Goal: Task Accomplishment & Management: Use online tool/utility

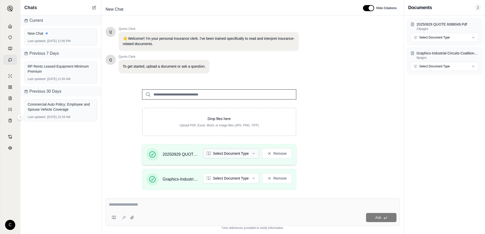
click at [256, 154] on html "C Chats Current New Chat Last updated: [DATE] 12:00 PM Previous 7 Days RP Rents…" at bounding box center [242, 117] width 485 height 234
click at [253, 180] on html "C Chats Current New Chat Last updated: [DATE] 12:00 PM Previous 7 Days RP Rents…" at bounding box center [242, 117] width 485 height 234
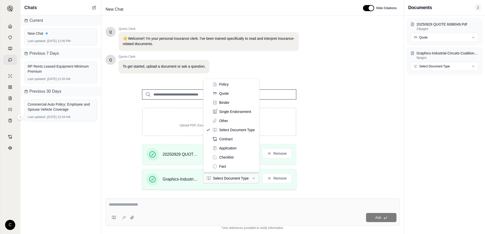
click at [252, 179] on html "Document type updated successfully C Chats Current New Chat Last updated: [DATE…" at bounding box center [242, 117] width 485 height 234
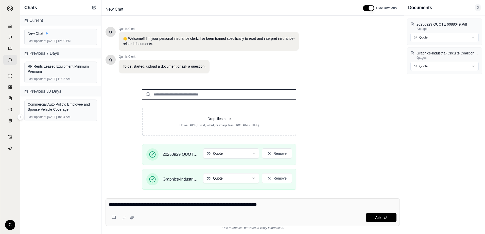
drag, startPoint x: 183, startPoint y: 205, endPoint x: 191, endPoint y: 209, distance: 9.0
click at [192, 210] on div "**********" at bounding box center [253, 206] width 288 height 8
type textarea "**********"
click at [307, 211] on div "**********" at bounding box center [253, 213] width 294 height 28
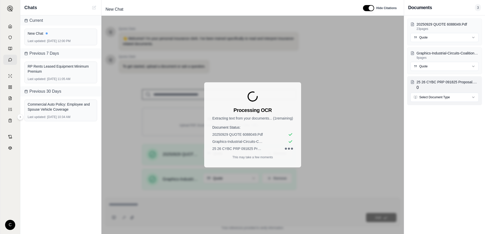
click at [438, 97] on html "C Chats Current New Chat Last updated: [DATE] 12:00 PM Previous 7 Days RP Rents…" at bounding box center [242, 117] width 485 height 234
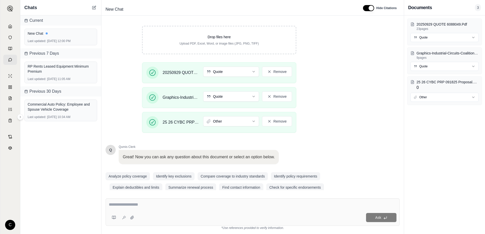
scroll to position [89, 0]
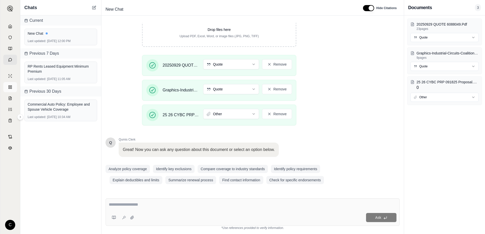
click at [7, 88] on link at bounding box center [10, 87] width 14 height 10
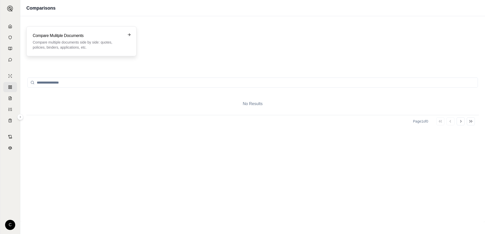
click at [61, 44] on p "Compare multiple documents side by side: quotes, policies, binders, application…" at bounding box center [78, 45] width 90 height 10
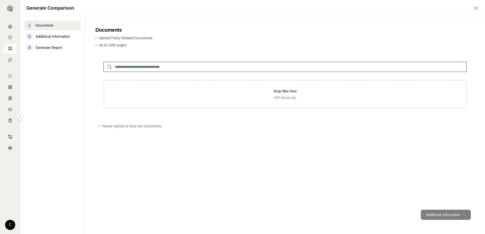
click at [8, 46] on link at bounding box center [10, 49] width 14 height 10
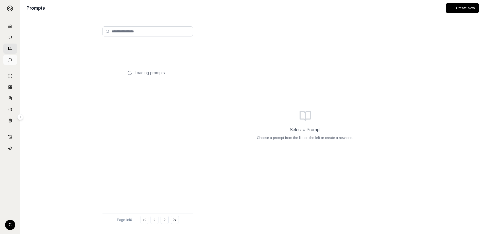
click at [12, 61] on icon at bounding box center [10, 60] width 4 height 4
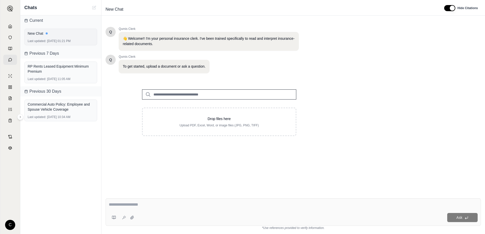
click at [48, 39] on div "New Chat Last updated: [DATE] 01:21 PM" at bounding box center [60, 37] width 73 height 17
click at [41, 33] on div "New Chat" at bounding box center [61, 33] width 66 height 5
click at [68, 42] on div "Last updated: [DATE] 01:21 PM" at bounding box center [61, 41] width 66 height 4
click at [36, 37] on div "New Chat" at bounding box center [61, 33] width 66 height 7
click at [9, 24] on link at bounding box center [10, 26] width 14 height 10
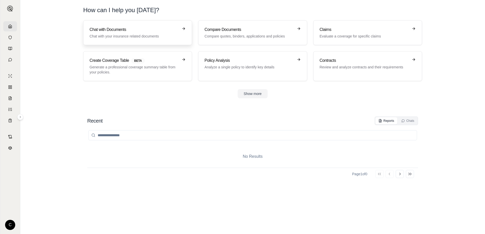
click at [116, 35] on p "Chat with your insurance related documents" at bounding box center [134, 36] width 89 height 5
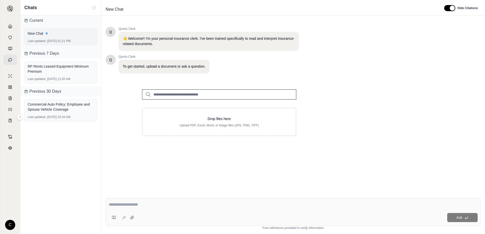
click at [70, 38] on div "New Chat Last updated: [DATE] 01:21 PM" at bounding box center [60, 37] width 73 height 17
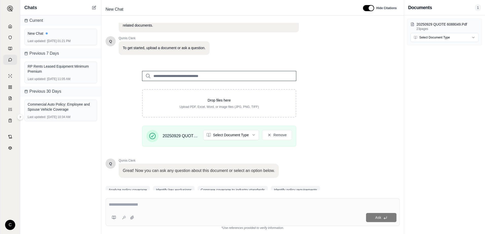
scroll to position [40, 0]
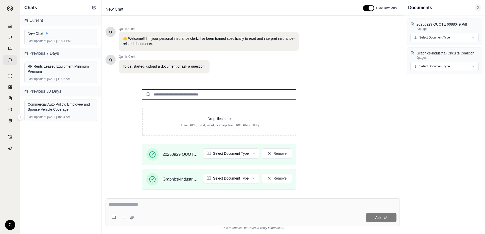
click at [152, 211] on div "Ask" at bounding box center [253, 213] width 294 height 28
click at [123, 217] on icon at bounding box center [124, 218] width 4 height 4
click at [125, 206] on textarea at bounding box center [253, 205] width 288 height 6
click at [122, 218] on div at bounding box center [122, 218] width 27 height 10
click at [126, 219] on div at bounding box center [122, 218] width 27 height 10
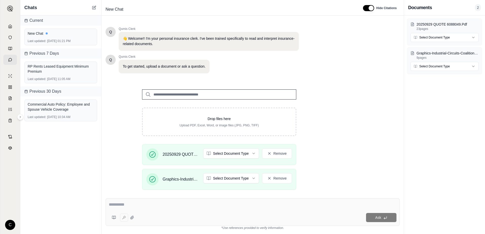
click at [118, 208] on textarea at bounding box center [253, 205] width 288 height 6
type textarea "***"
click at [274, 177] on button "Remove" at bounding box center [277, 179] width 30 height 10
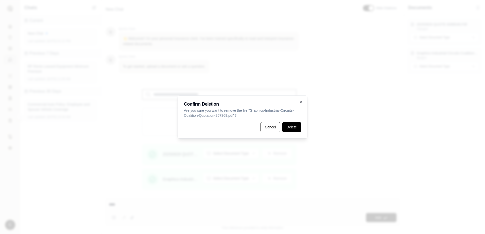
click at [295, 127] on button "Delete" at bounding box center [291, 127] width 19 height 10
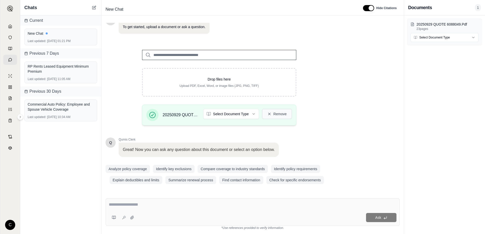
click at [273, 116] on button "Remove" at bounding box center [277, 114] width 30 height 10
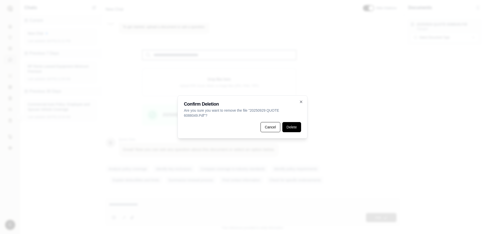
click at [285, 127] on button "Delete" at bounding box center [291, 127] width 19 height 10
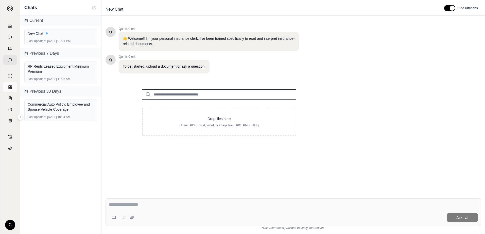
click at [10, 89] on rect at bounding box center [9, 88] width 1 height 1
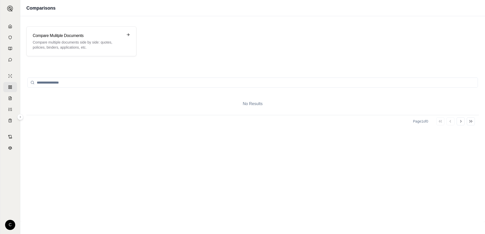
click at [36, 84] on input "search" at bounding box center [252, 83] width 451 height 10
click at [67, 43] on p "Compare multiple documents side by side: quotes, policies, binders, application…" at bounding box center [78, 45] width 90 height 10
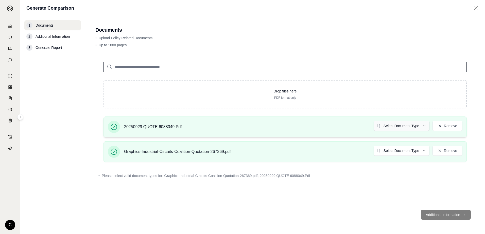
click at [410, 129] on html "C Generate Comparison 1 Documents 2 Additional Information 3 Generate Report Do…" at bounding box center [242, 117] width 485 height 234
click at [406, 151] on html "C Generate Comparison 1 Documents 2 Additional Information 3 Generate Report Do…" at bounding box center [242, 117] width 485 height 234
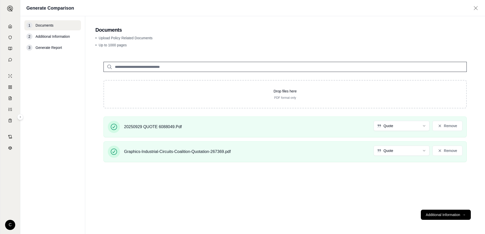
click at [50, 37] on span "Additional Information" at bounding box center [53, 36] width 34 height 5
click at [448, 217] on button "Additional Information →" at bounding box center [446, 215] width 50 height 10
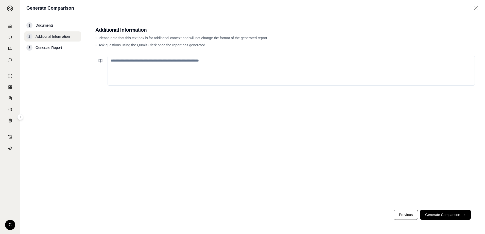
click at [160, 66] on textarea at bounding box center [291, 71] width 367 height 30
paste textarea "**********"
click at [111, 61] on textarea "**********" at bounding box center [291, 71] width 367 height 30
click at [286, 59] on textarea "**********" at bounding box center [291, 71] width 367 height 30
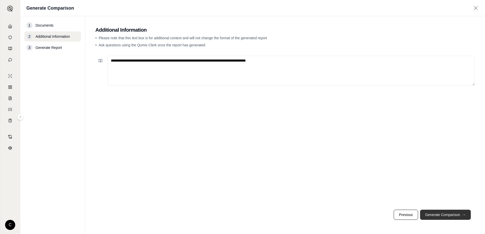
type textarea "**********"
click at [432, 214] on button "Generate Comparison →" at bounding box center [445, 215] width 51 height 10
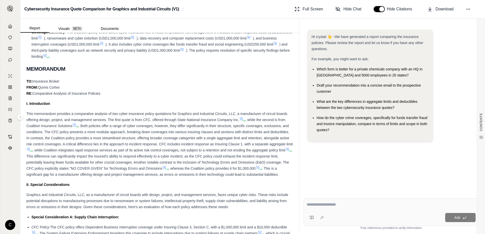
scroll to position [330, 0]
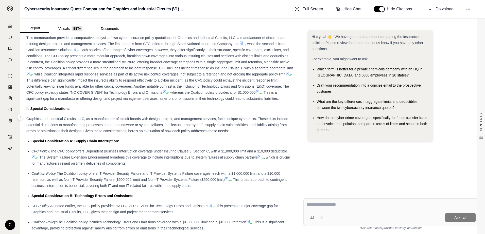
click at [79, 102] on div "This memorandum provides a comparative analysis of two cyber insurance policy q…" at bounding box center [159, 68] width 267 height 67
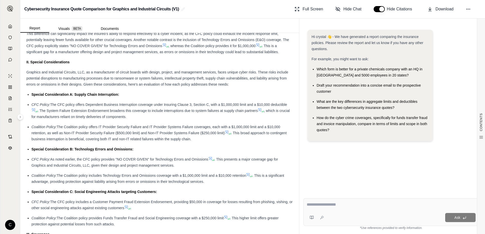
scroll to position [381, 0]
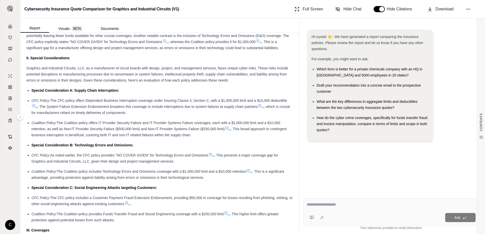
click at [173, 164] on span ". This presents a major coverage gap for Graphics and Industrial Circuits, LLC,…" at bounding box center [154, 158] width 247 height 10
click at [218, 181] on div "Coalition Policy: The Coalition policy includes Technology Errors and Omissions…" at bounding box center [162, 175] width 262 height 12
click at [205, 181] on div "Coalition Policy: The Coalition policy includes Technology Errors and Omissions…" at bounding box center [162, 175] width 262 height 12
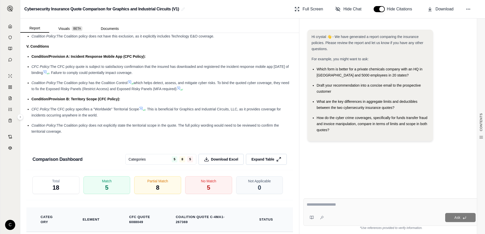
scroll to position [796, 0]
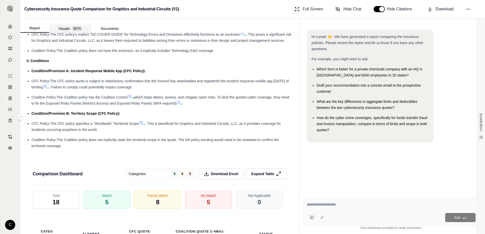
click at [60, 27] on button "Visuals BETA" at bounding box center [70, 29] width 42 height 8
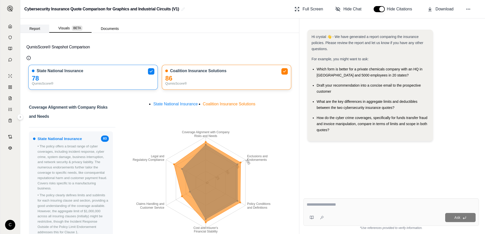
click at [37, 28] on button "Report" at bounding box center [34, 29] width 29 height 8
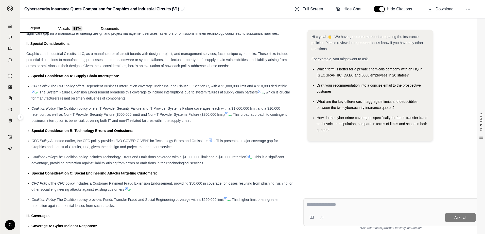
scroll to position [406, 0]
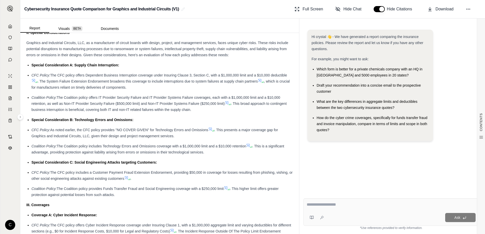
click at [171, 166] on div "Special Consideration C: Social Engineering Attacks targeting Customers:" at bounding box center [162, 163] width 262 height 6
click at [173, 148] on span "The Coalition policy includes Technology Errors and Omissions coverage with a $…" at bounding box center [151, 146] width 189 height 4
drag, startPoint x: 173, startPoint y: 154, endPoint x: 242, endPoint y: 150, distance: 68.8
click at [242, 148] on span "The Coalition policy includes Technology Errors and Omissions coverage with a $…" at bounding box center [151, 146] width 189 height 4
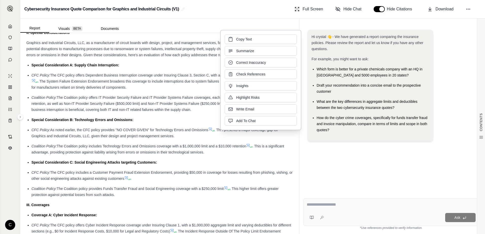
copy span "with a $1,000,000 limit and a $10,000 retention"
drag, startPoint x: 327, startPoint y: 167, endPoint x: 325, endPoint y: 165, distance: 3.1
click at [327, 167] on div "Hi crystal 👋 - We have generated a report comparing the insurance policies. Ple…" at bounding box center [391, 108] width 176 height 165
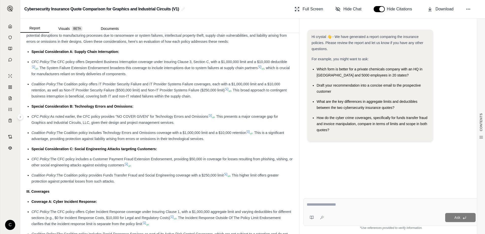
scroll to position [431, 0]
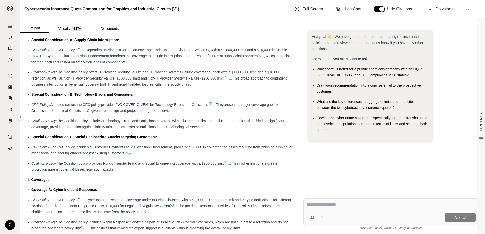
click at [186, 183] on div "III. Coverages" at bounding box center [159, 180] width 267 height 6
click at [182, 157] on div "CFC Policy: The CFC policy includes a Customer Payment Fraud Extension Endorsem…" at bounding box center [162, 150] width 262 height 12
drag, startPoint x: 127, startPoint y: 171, endPoint x: 94, endPoint y: 171, distance: 33.0
click at [127, 166] on span "The Coalition policy provides Funds Transfer Fraud and Social Engineering cover…" at bounding box center [140, 164] width 167 height 4
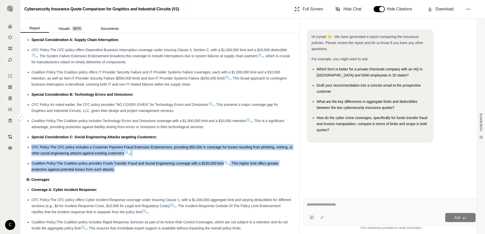
drag, startPoint x: 32, startPoint y: 155, endPoint x: 149, endPoint y: 175, distance: 119.4
click at [149, 173] on ul "Special Consideration A: Supply Chain Interruption: CFC Policy: The CFC policy …" at bounding box center [159, 105] width 267 height 136
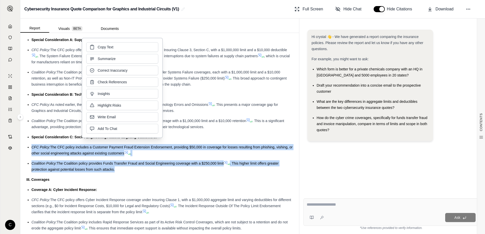
copy ul "CFC Policy: The CFC policy includes a Customer Payment Fraud Extension Endorsem…"
click at [217, 139] on ul "Special Consideration A: Supply Chain Interruption: CFC Policy: The CFC policy …" at bounding box center [159, 105] width 267 height 136
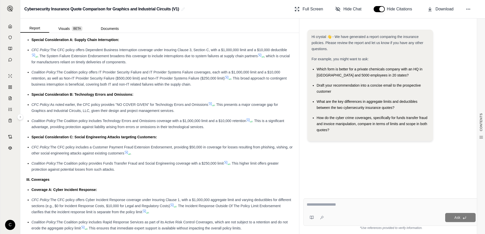
drag, startPoint x: 31, startPoint y: 153, endPoint x: 33, endPoint y: 128, distance: 25.5
click at [31, 153] on ul "Special Consideration A: Supply Chain Interruption: CFC Policy: The CFC policy …" at bounding box center [159, 105] width 267 height 136
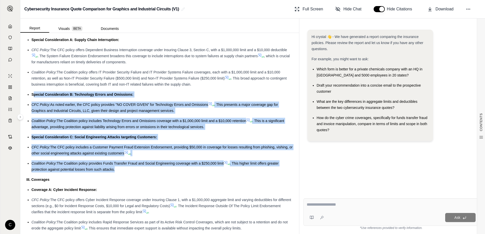
drag, startPoint x: 35, startPoint y: 99, endPoint x: 125, endPoint y: 176, distance: 118.6
click at [125, 173] on ul "Special Consideration A: Supply Chain Interruption: CFC Policy: The CFC policy …" at bounding box center [159, 105] width 267 height 136
drag, startPoint x: 125, startPoint y: 176, endPoint x: 85, endPoint y: 112, distance: 74.6
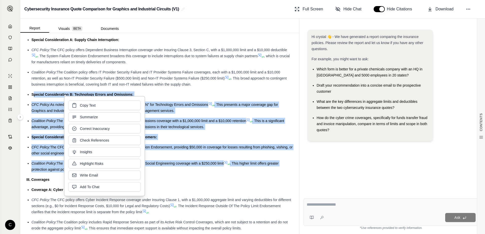
drag, startPoint x: 85, startPoint y: 112, endPoint x: 96, endPoint y: 106, distance: 12.1
click at [96, 106] on button "Copy Text" at bounding box center [104, 106] width 72 height 10
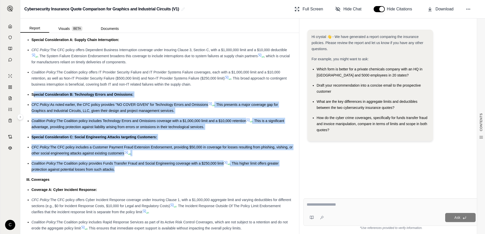
click at [252, 140] on div "Special Consideration C: Social Engineering Attacks targeting Customers:" at bounding box center [162, 137] width 262 height 6
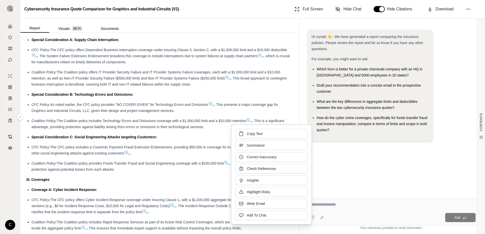
click at [169, 191] on div "Insurance Policy Comparison Introduction This comparison outlines key aspects o…" at bounding box center [159, 172] width 267 height 1121
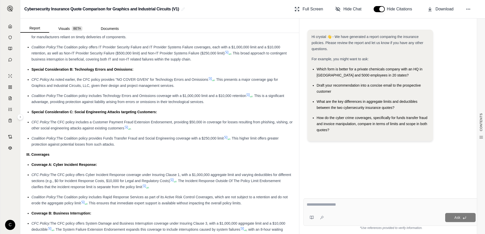
scroll to position [457, 0]
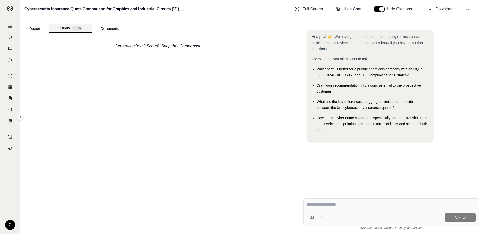
click at [60, 27] on button "Visuals BETA" at bounding box center [70, 28] width 42 height 9
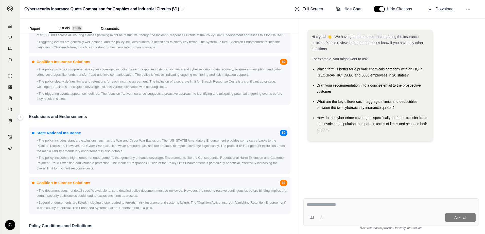
scroll to position [245, 0]
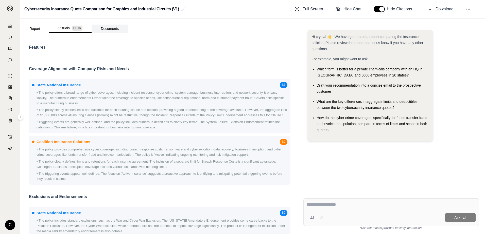
click at [108, 27] on button "Documents" at bounding box center [110, 29] width 36 height 8
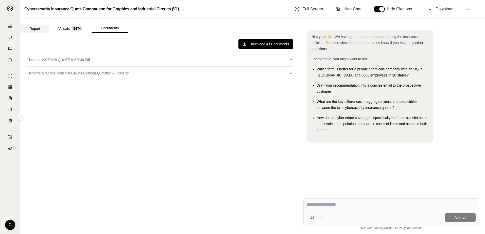
click at [40, 29] on button "Report" at bounding box center [34, 29] width 29 height 8
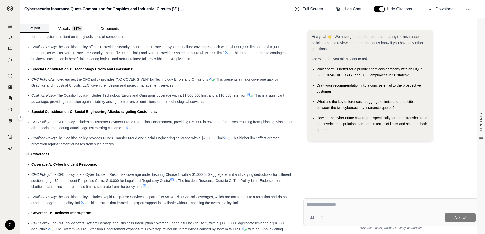
scroll to position [0, 0]
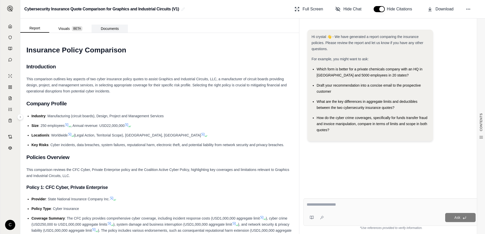
drag, startPoint x: 128, startPoint y: 59, endPoint x: 113, endPoint y: 27, distance: 36.0
click at [110, 29] on button "Documents" at bounding box center [110, 29] width 36 height 8
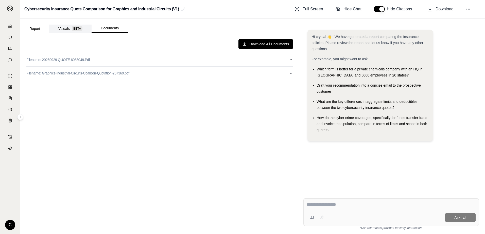
click at [64, 30] on button "Visuals BETA" at bounding box center [70, 29] width 42 height 8
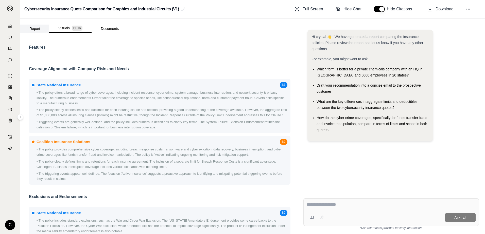
click at [42, 31] on button "Report" at bounding box center [34, 29] width 29 height 8
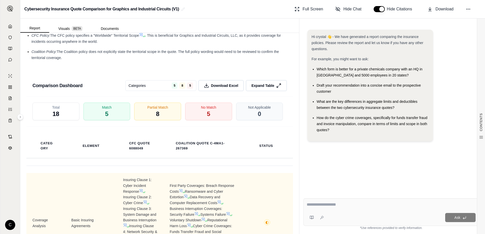
scroll to position [872, 0]
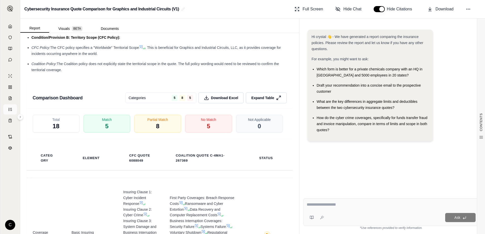
click at [11, 109] on icon at bounding box center [10, 110] width 4 height 4
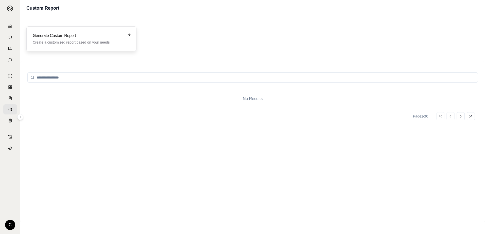
click at [56, 39] on div "Generate Custom Report Create a customized report based on your needs" at bounding box center [78, 39] width 90 height 12
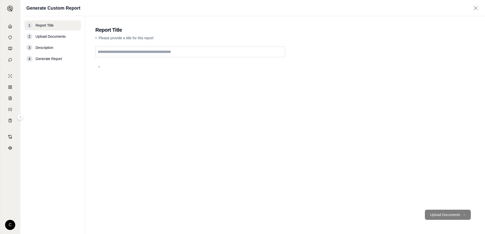
click at [113, 53] on input "text" at bounding box center [190, 52] width 190 height 11
type input "**********"
click at [440, 211] on button "Upload Documents →" at bounding box center [448, 215] width 46 height 10
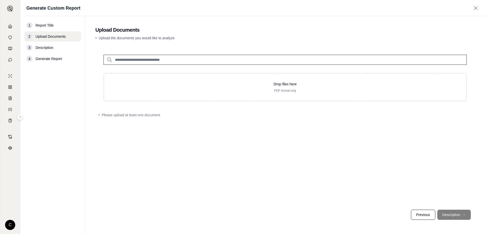
click at [444, 214] on footer "Previous Description →" at bounding box center [285, 215] width 380 height 18
click at [146, 61] on input "search" at bounding box center [285, 60] width 363 height 10
click at [47, 47] on span "Description" at bounding box center [45, 47] width 18 height 5
click at [126, 60] on input "search" at bounding box center [285, 60] width 363 height 10
click at [176, 40] on p "• Upload the documents you would like to analyze" at bounding box center [285, 38] width 380 height 5
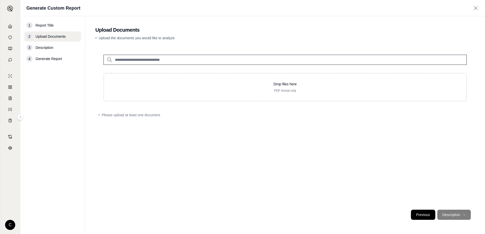
click at [431, 216] on button "Previous" at bounding box center [423, 215] width 24 height 10
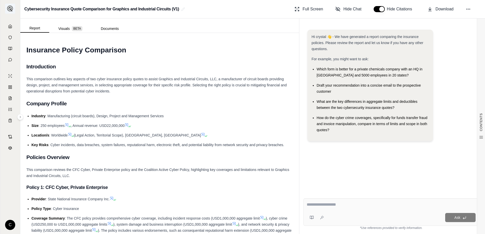
click at [10, 9] on img at bounding box center [10, 9] width 6 height 6
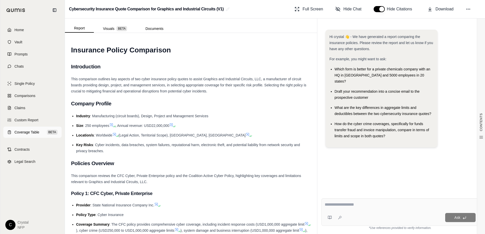
click at [23, 130] on link "Coverage Table BETA" at bounding box center [32, 132] width 58 height 11
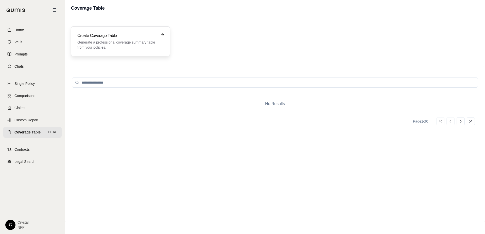
click at [106, 41] on p "Generate a professional coverage summary table from your policies." at bounding box center [116, 45] width 79 height 10
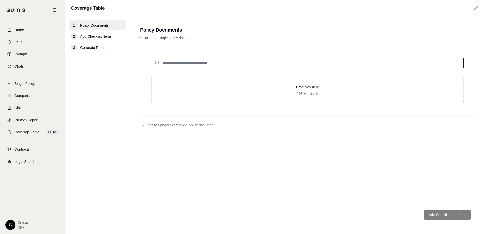
click at [202, 64] on input "search" at bounding box center [307, 63] width 313 height 10
click at [157, 64] on icon at bounding box center [157, 63] width 5 height 5
click at [156, 63] on icon at bounding box center [157, 63] width 6 height 6
click at [159, 62] on icon at bounding box center [157, 63] width 6 height 6
click at [167, 62] on input "search" at bounding box center [307, 63] width 313 height 10
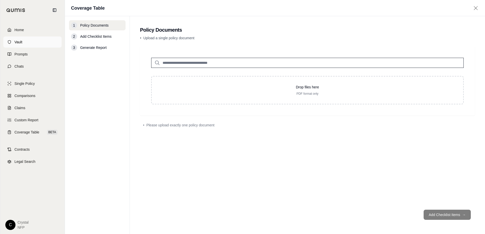
click at [16, 41] on span "Vault" at bounding box center [18, 42] width 8 height 5
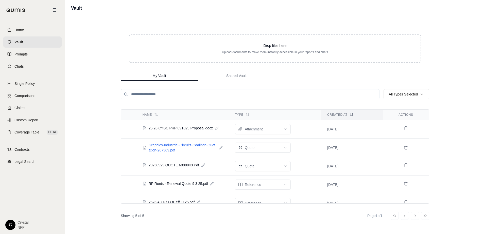
click at [196, 143] on span "Graphics-Industrial-Circuits-Coalition-Quotation-267369.pdf" at bounding box center [183, 148] width 68 height 10
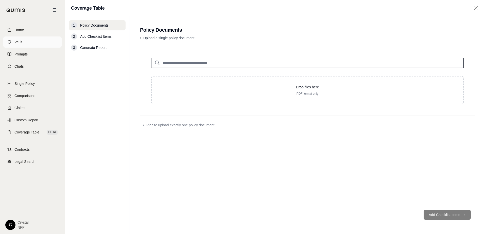
click at [14, 42] on link "Vault" at bounding box center [32, 42] width 58 height 11
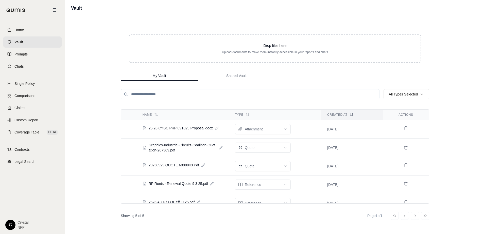
drag, startPoint x: 186, startPoint y: 150, endPoint x: 139, endPoint y: 146, distance: 47.6
click at [149, 143] on span "Graphics-Industrial-Circuits-Coalition-Quotation-267369.pdf" at bounding box center [183, 148] width 68 height 10
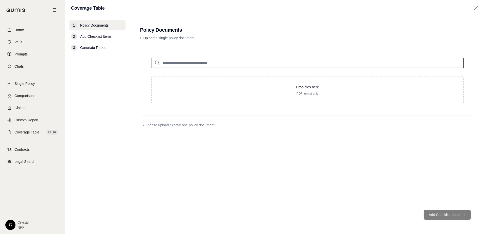
click at [174, 64] on input "search" at bounding box center [307, 63] width 313 height 10
type input "*"
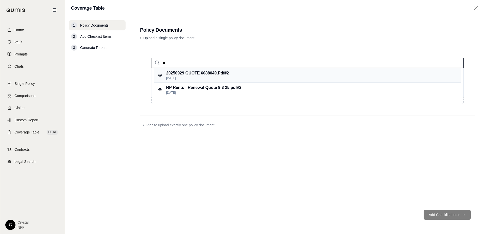
click at [178, 73] on p "20250929 QUOTE 6088049.Pdf #2" at bounding box center [197, 73] width 63 height 6
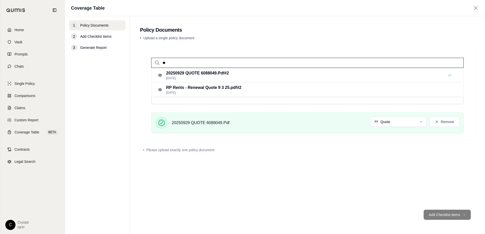
drag, startPoint x: 180, startPoint y: 62, endPoint x: 160, endPoint y: 60, distance: 19.4
click at [160, 60] on input "**" at bounding box center [307, 63] width 313 height 10
type input "*"
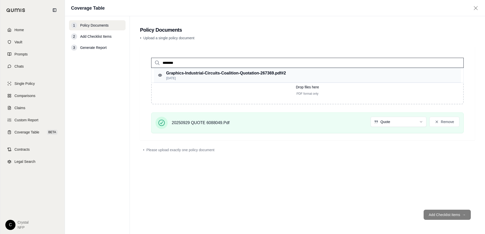
type input "********"
click at [171, 75] on p "Graphics-Industrial-Circuits-Coalition-Quotation-267369.pdf #2" at bounding box center [226, 73] width 120 height 6
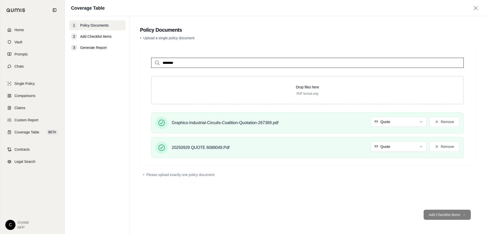
click at [438, 215] on footer "Add Checklist Items →" at bounding box center [307, 215] width 335 height 18
click at [100, 39] on div "2 Add Checklist Items" at bounding box center [97, 36] width 57 height 10
click at [100, 37] on span "Add Checklist Items" at bounding box center [95, 36] width 31 height 5
click at [378, 203] on div "******** Drop files here PDF format only Graphics-Industrial-Circuits-Coalition…" at bounding box center [307, 126] width 335 height 159
click at [305, 65] on input "********" at bounding box center [307, 63] width 313 height 10
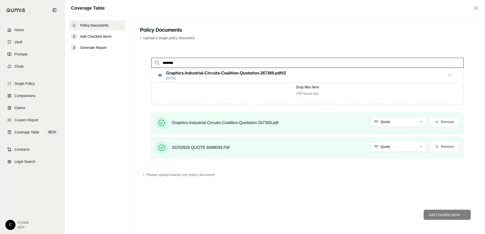
drag, startPoint x: 210, startPoint y: 65, endPoint x: 135, endPoint y: 62, distance: 75.4
click at [135, 62] on main "Policy Documents • Upload a single policy document ******** Graphics-Industrial…" at bounding box center [307, 125] width 355 height 218
click at [452, 63] on input "********" at bounding box center [307, 63] width 313 height 10
click at [432, 195] on div "Drop files here PDF format only Graphics-Industrial-Circuits-Coalition-Quotatio…" at bounding box center [307, 126] width 335 height 159
click at [245, 181] on div "Drop files here PDF format only Graphics-Industrial-Circuits-Coalition-Quotatio…" at bounding box center [307, 126] width 335 height 159
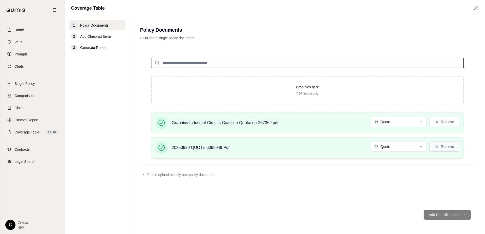
click at [449, 147] on button "Remove" at bounding box center [444, 147] width 30 height 10
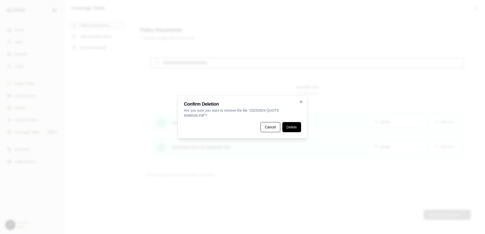
click at [296, 126] on button "Delete" at bounding box center [291, 127] width 19 height 10
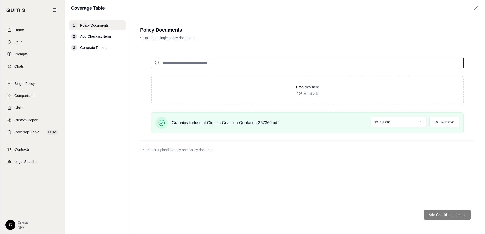
click at [314, 160] on div "Drop files here PDF format only Graphics-Industrial-Circuits-Coalition-Quotatio…" at bounding box center [307, 126] width 335 height 159
click at [93, 36] on span "Add Checklist Items" at bounding box center [95, 36] width 31 height 5
click at [164, 63] on input "search" at bounding box center [307, 63] width 313 height 10
type input "**"
click at [166, 75] on p "20250929 QUOTE 6088049.Pdf #2" at bounding box center [197, 73] width 63 height 6
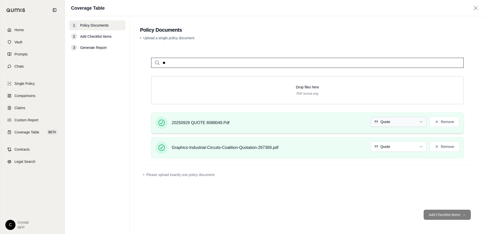
click at [405, 124] on html "Home Vault Prompts Chats Single Policy Comparisons Claims Custom Report Coverag…" at bounding box center [242, 117] width 485 height 234
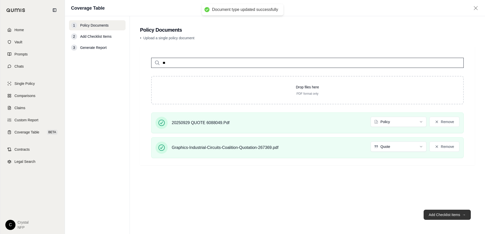
click at [438, 213] on button "Add Checklist Items →" at bounding box center [447, 215] width 47 height 10
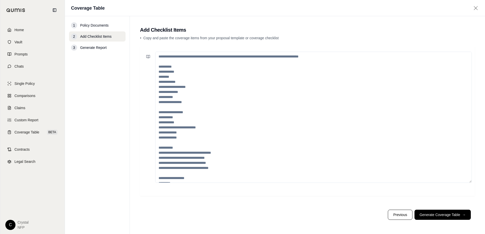
click at [165, 75] on textarea at bounding box center [313, 117] width 317 height 131
paste textarea "**********"
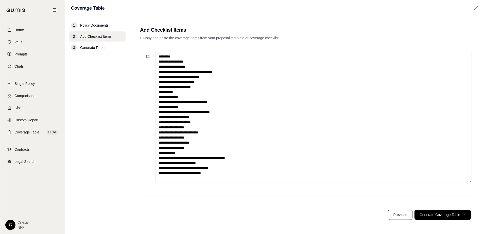
click at [166, 180] on textarea "**********" at bounding box center [313, 117] width 317 height 131
paste textarea "**********"
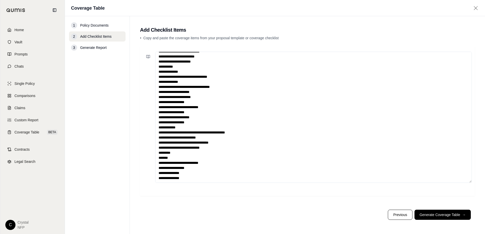
type textarea "**********"
click at [147, 55] on icon at bounding box center [148, 57] width 4 height 4
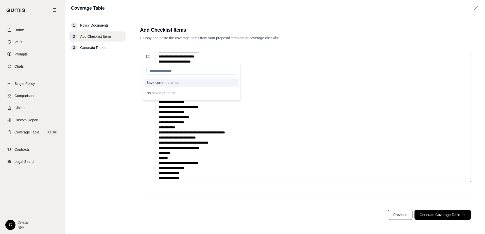
click at [152, 81] on button "Save current prompt" at bounding box center [191, 83] width 95 height 8
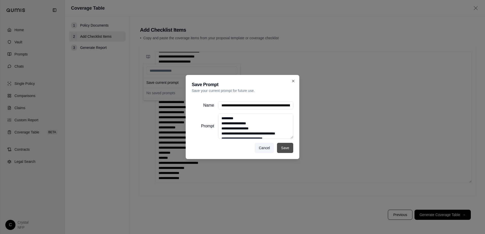
click at [282, 146] on button "Save" at bounding box center [285, 148] width 16 height 10
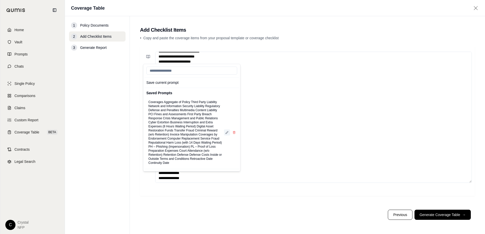
click at [228, 133] on icon at bounding box center [227, 132] width 3 height 3
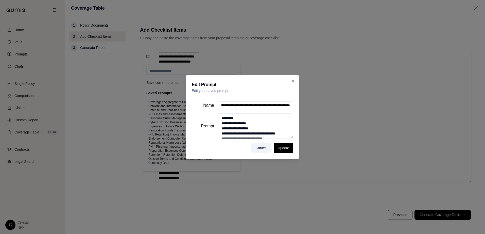
scroll to position [0, 1131]
drag, startPoint x: 221, startPoint y: 106, endPoint x: 310, endPoint y: 106, distance: 88.8
click at [310, 106] on div "**********" at bounding box center [242, 117] width 485 height 234
type input "**********"
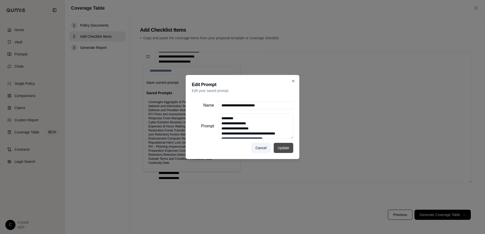
click at [283, 144] on button "Update" at bounding box center [284, 148] width 20 height 10
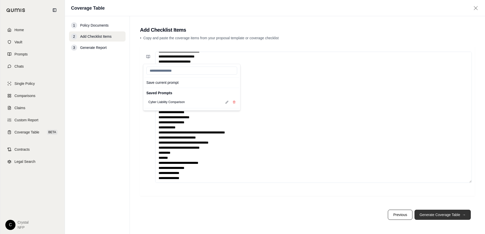
click at [432, 214] on button "Generate Coverage Table →" at bounding box center [443, 215] width 56 height 10
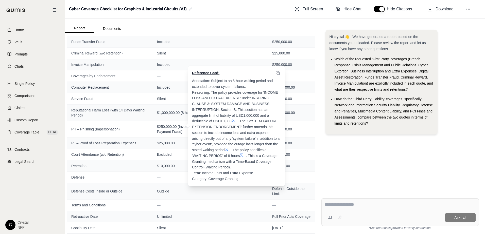
scroll to position [167, 0]
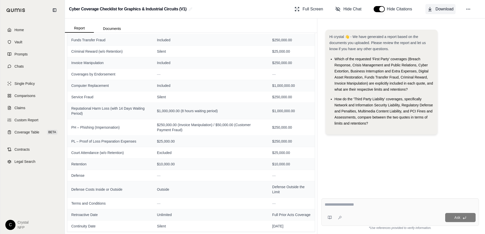
click at [435, 11] on button "Download" at bounding box center [440, 9] width 30 height 10
